Goal: Find specific page/section: Find specific page/section

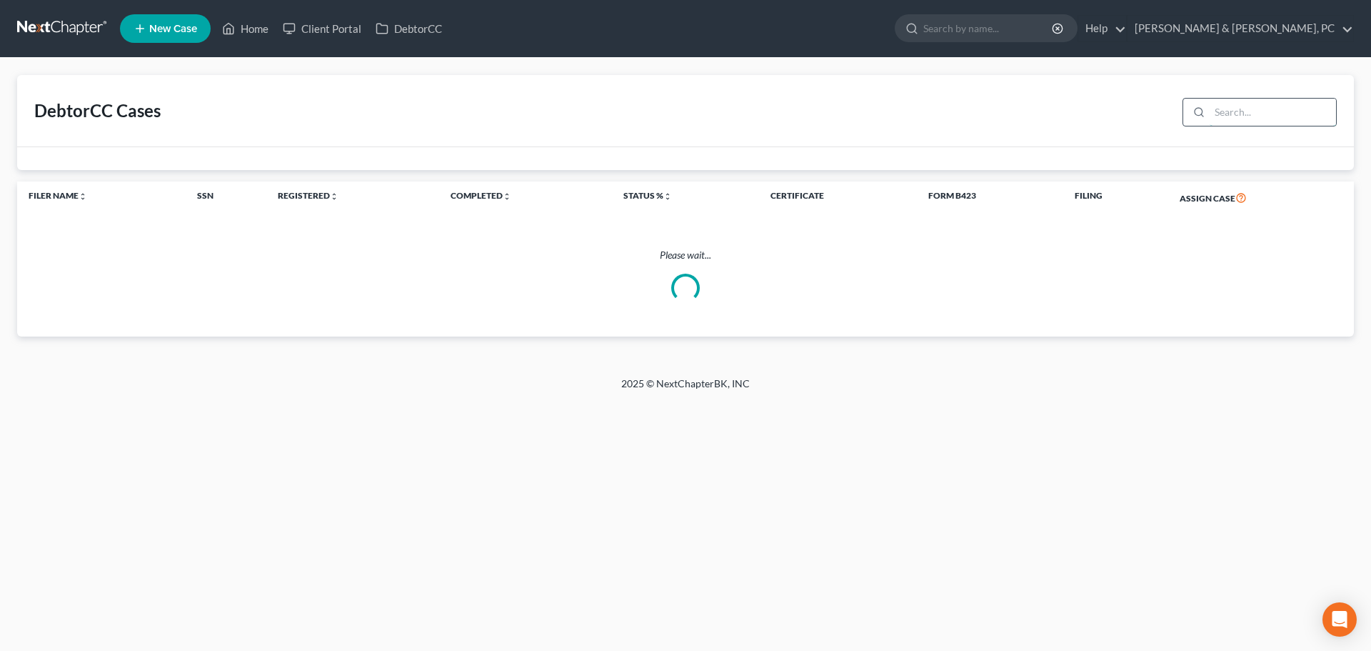
click at [1250, 111] on input "search" at bounding box center [1273, 112] width 126 height 27
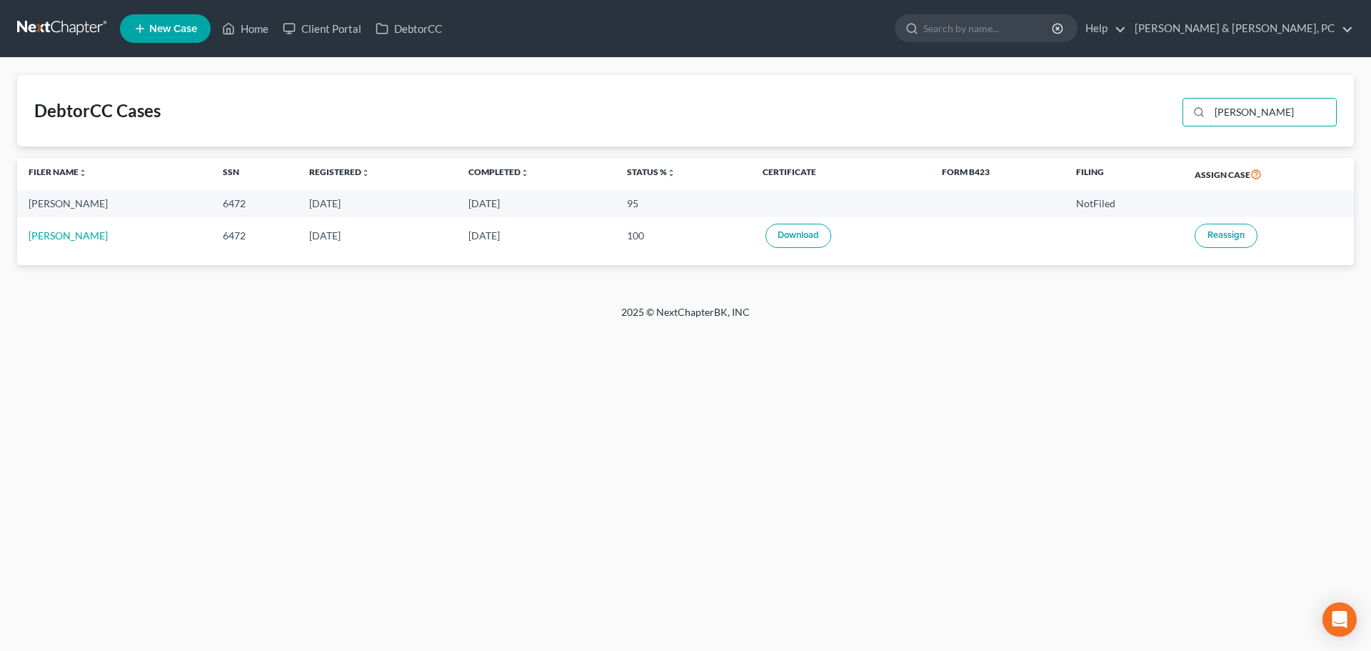
type input "[PERSON_NAME]"
click at [808, 215] on td at bounding box center [840, 203] width 179 height 26
click at [674, 204] on td "95" at bounding box center [684, 203] width 136 height 26
click at [616, 205] on td "95" at bounding box center [684, 203] width 136 height 26
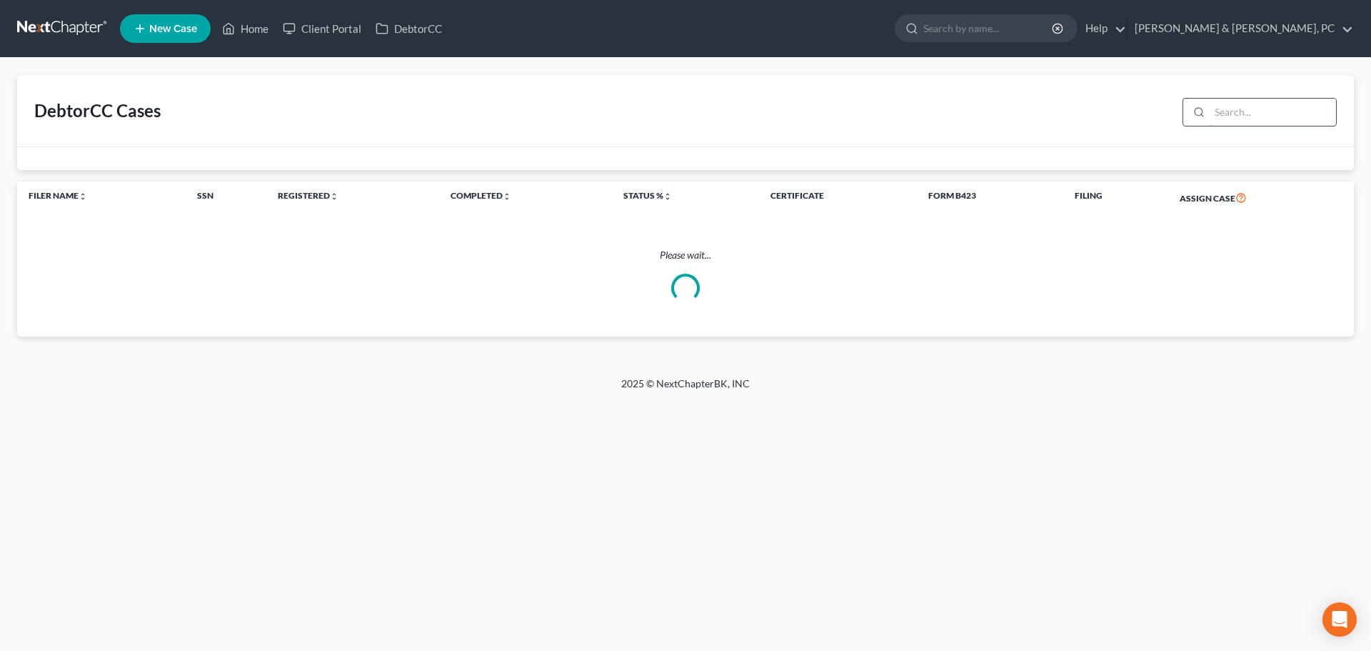
click at [1248, 109] on input "search" at bounding box center [1273, 112] width 126 height 27
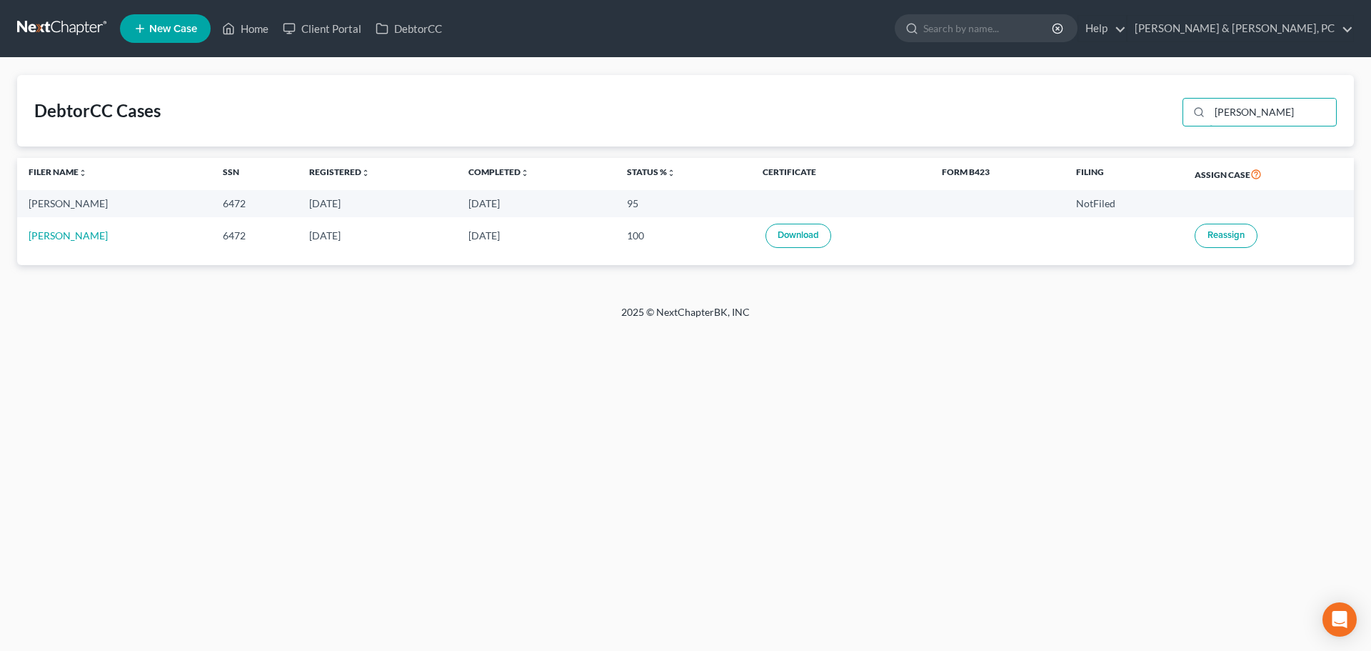
type input "[PERSON_NAME]"
drag, startPoint x: 603, startPoint y: 209, endPoint x: 629, endPoint y: 205, distance: 26.7
click at [629, 205] on td "95" at bounding box center [684, 203] width 136 height 26
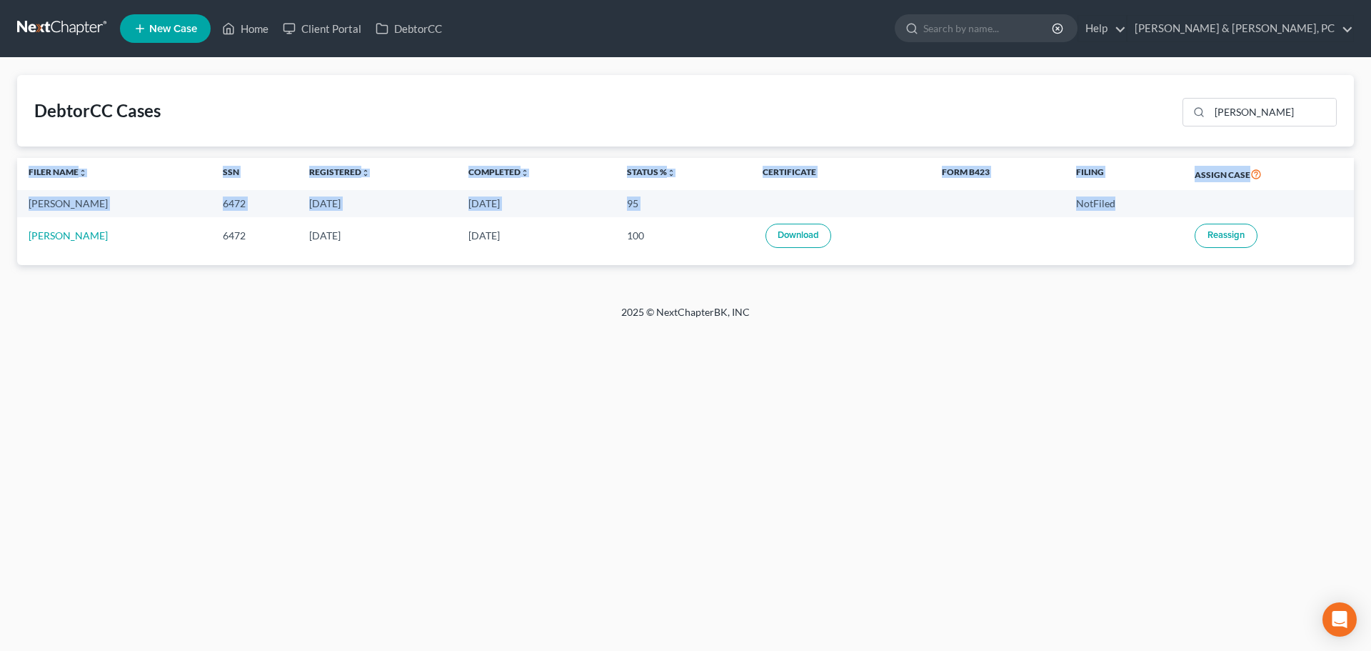
drag, startPoint x: 1120, startPoint y: 201, endPoint x: 11, endPoint y: 176, distance: 1108.8
click at [11, 176] on div "DebtorCC Cases Miller Filer Name unfold_more expand_more expand_less SSN Regist…" at bounding box center [685, 181] width 1371 height 247
click at [44, 185] on th "Filer Name unfold_more expand_more expand_less" at bounding box center [114, 174] width 194 height 33
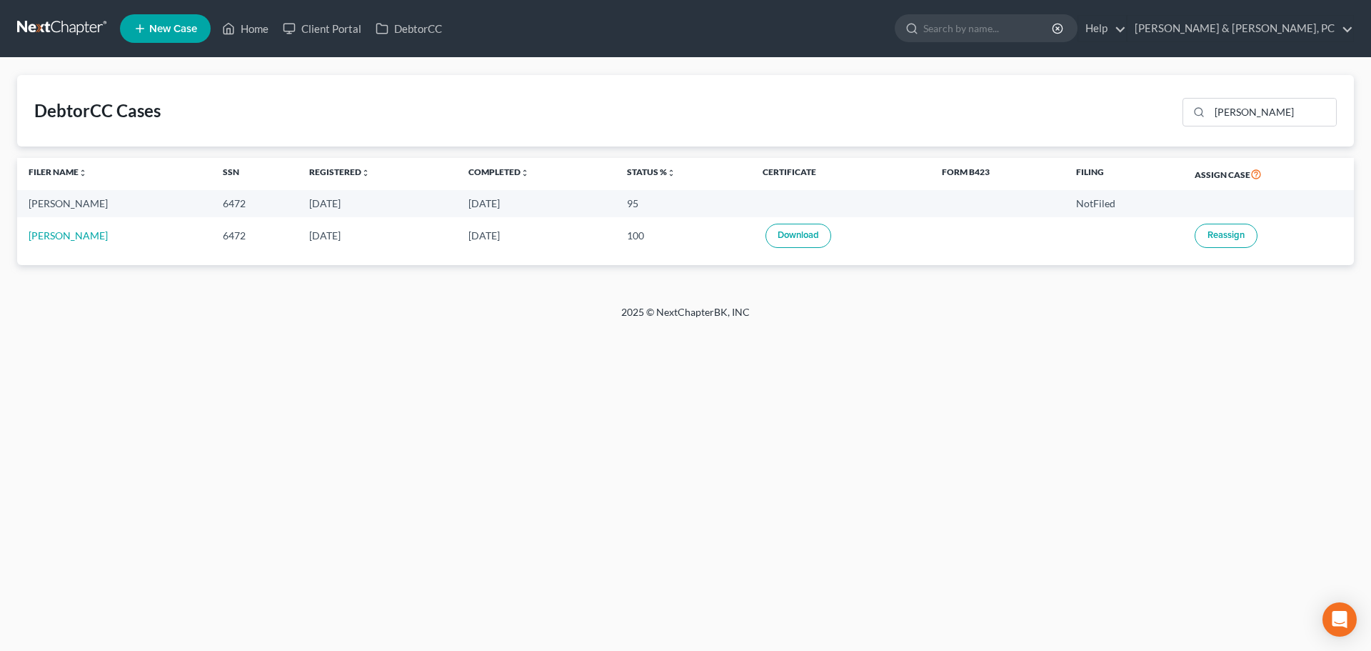
click at [1089, 203] on div "NotFiled" at bounding box center [1123, 203] width 95 height 14
click at [1147, 382] on div "Home New Case Client Portal DebtorCC Henkels & Baker, PC hannah@henkelsbaker.co…" at bounding box center [685, 325] width 1371 height 651
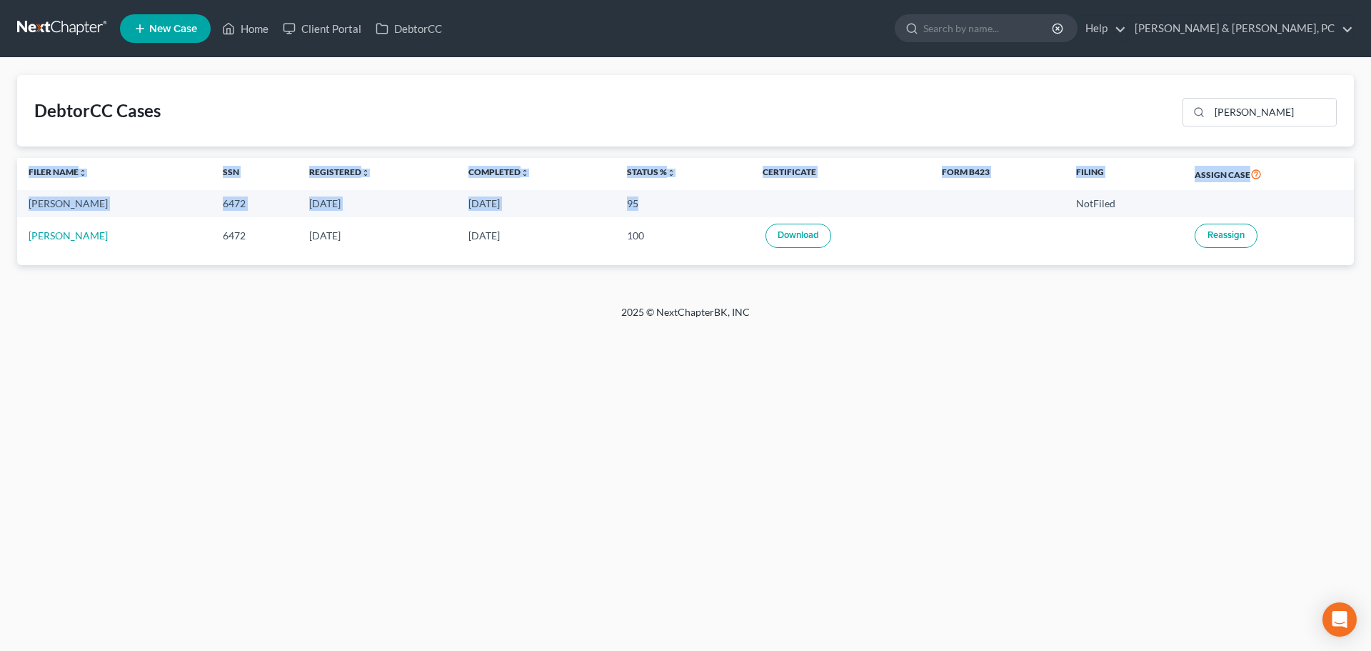
drag, startPoint x: 669, startPoint y: 199, endPoint x: 0, endPoint y: 149, distance: 670.4
click at [0, 149] on div "DebtorCC Cases Miller Filer Name unfold_more expand_more expand_less SSN Regist…" at bounding box center [685, 181] width 1371 height 247
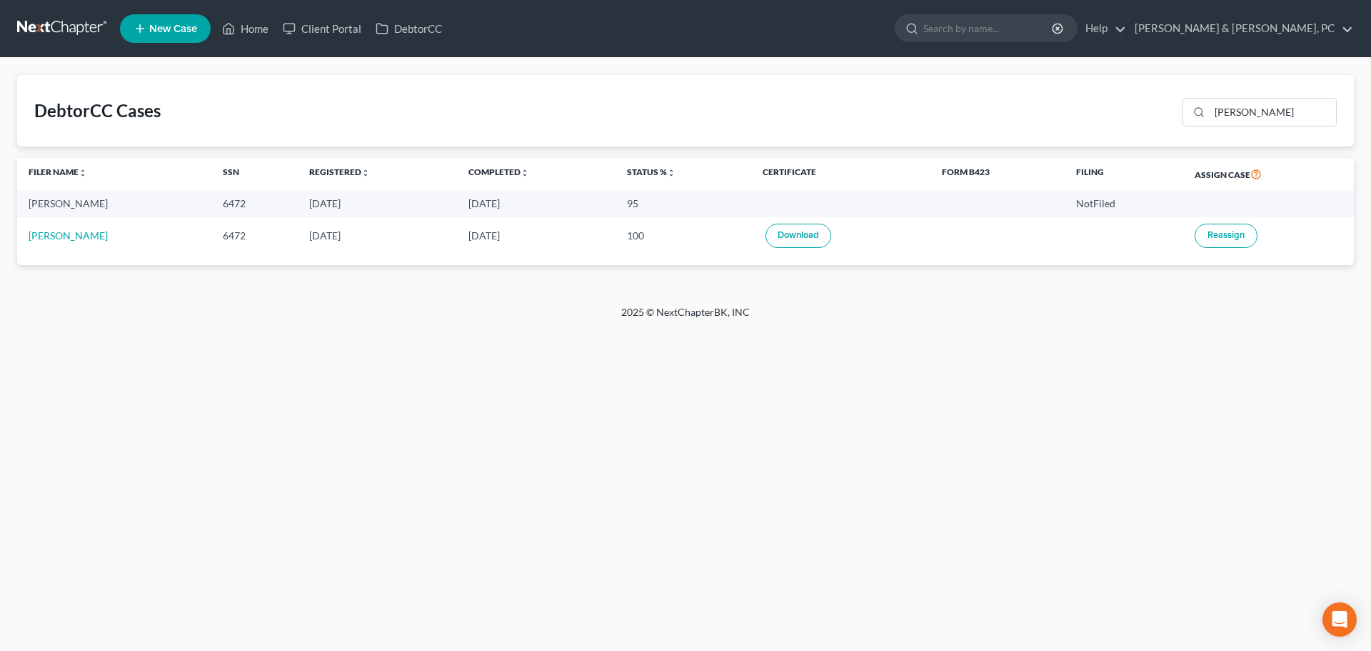
click at [92, 229] on td "[PERSON_NAME]" at bounding box center [114, 235] width 194 height 36
click at [627, 206] on td "95" at bounding box center [684, 203] width 136 height 26
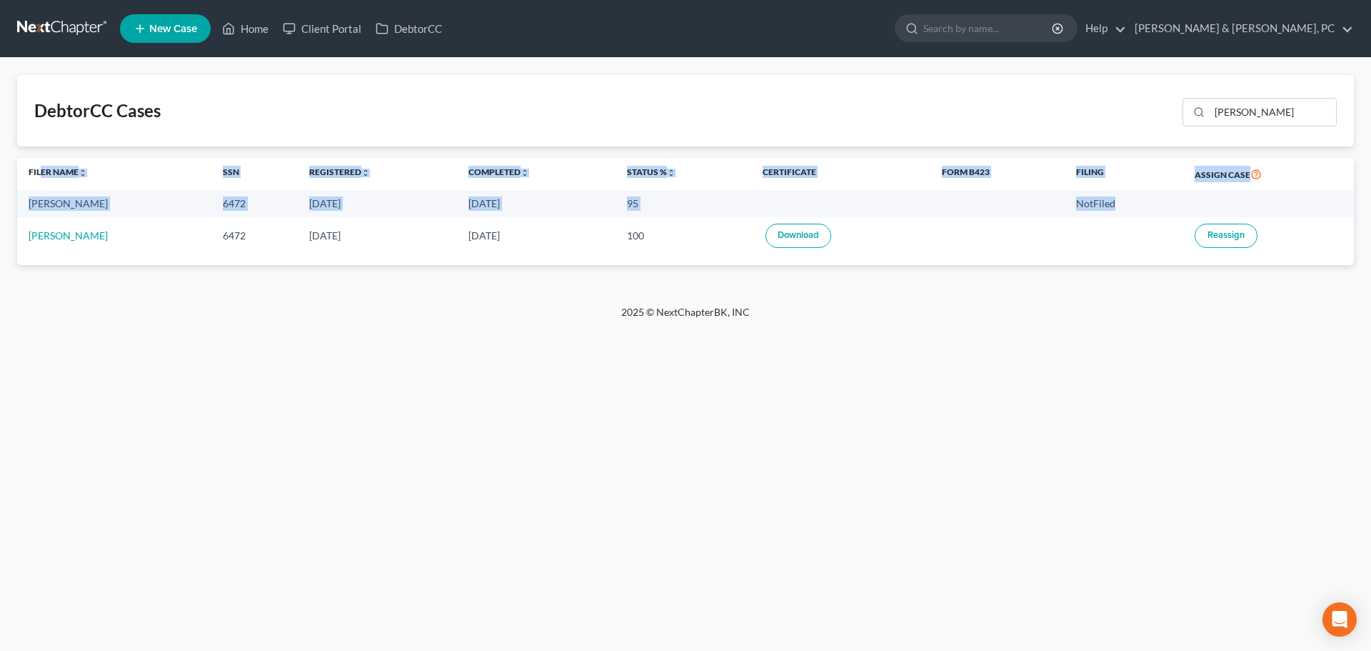
drag, startPoint x: 1127, startPoint y: 207, endPoint x: 34, endPoint y: 196, distance: 1093.6
click at [24, 176] on table "Filer Name unfold_more expand_more expand_less SSN Registered unfold_more expan…" at bounding box center [685, 206] width 1337 height 96
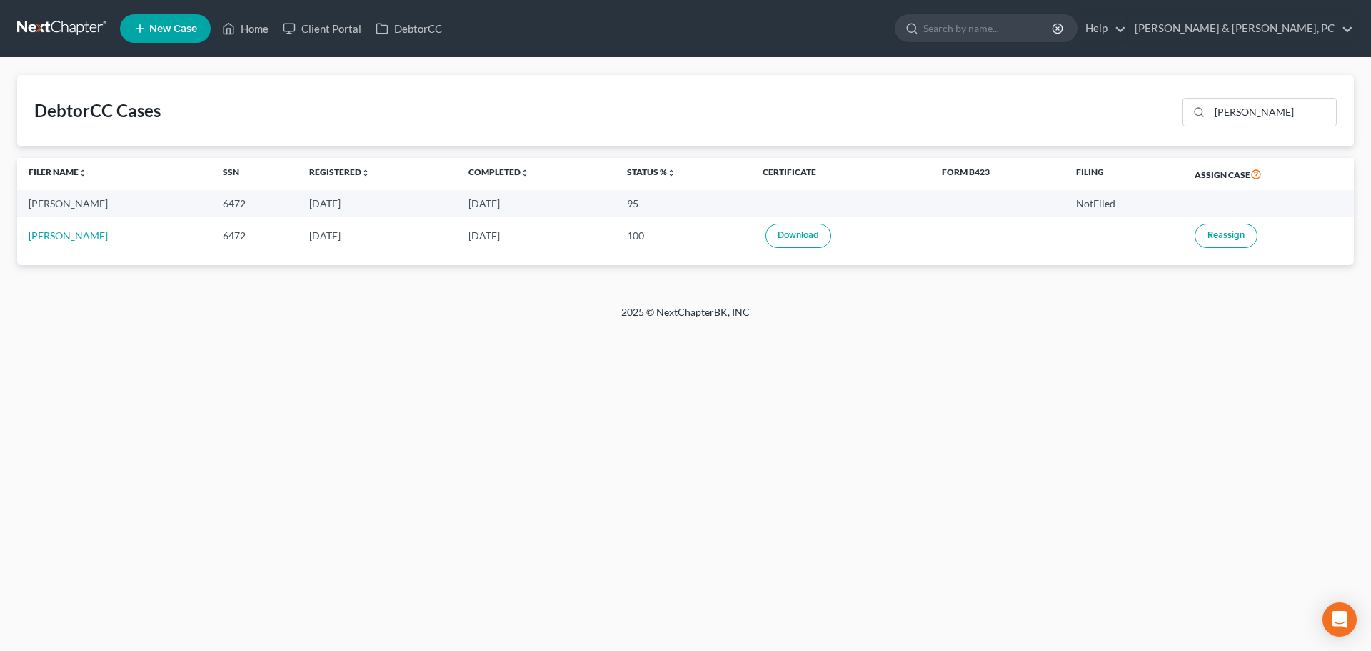
click at [959, 486] on div "Home New Case Client Portal DebtorCC Henkels & Baker, PC hannah@henkelsbaker.co…" at bounding box center [685, 325] width 1371 height 651
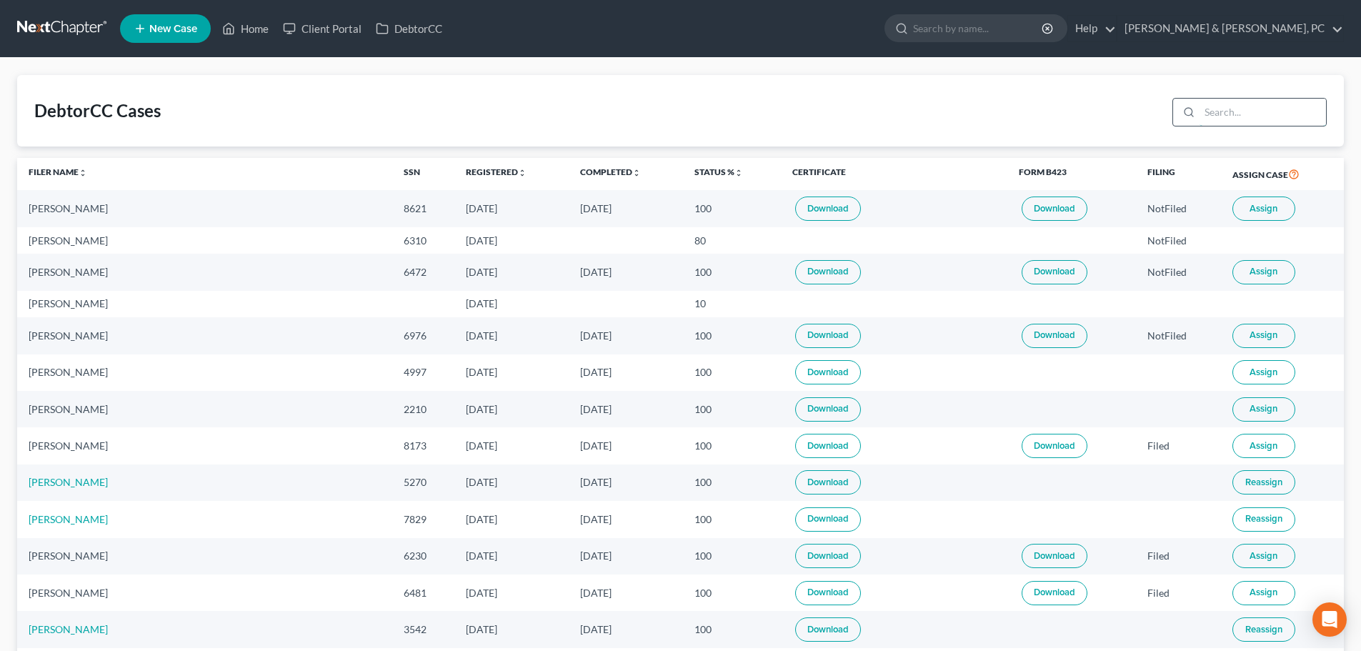
click at [1203, 114] on input "search" at bounding box center [1262, 112] width 126 height 27
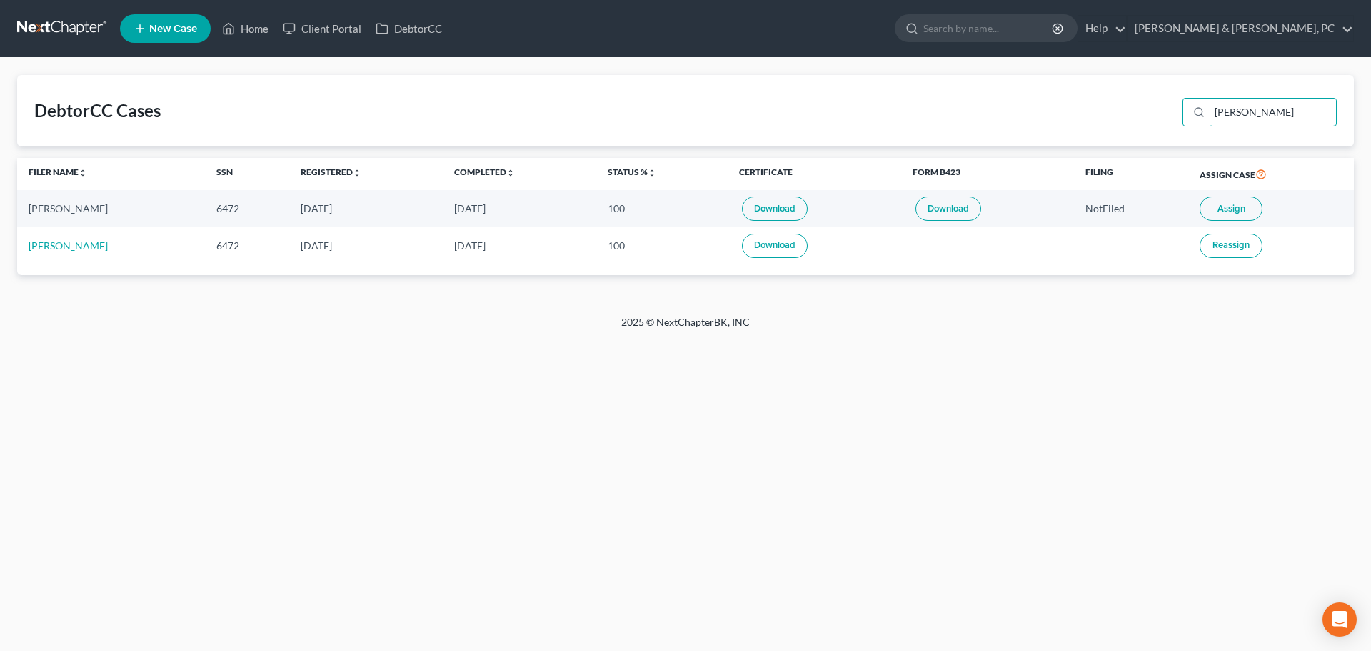
type input "[PERSON_NAME]"
